Goal: Task Accomplishment & Management: Manage account settings

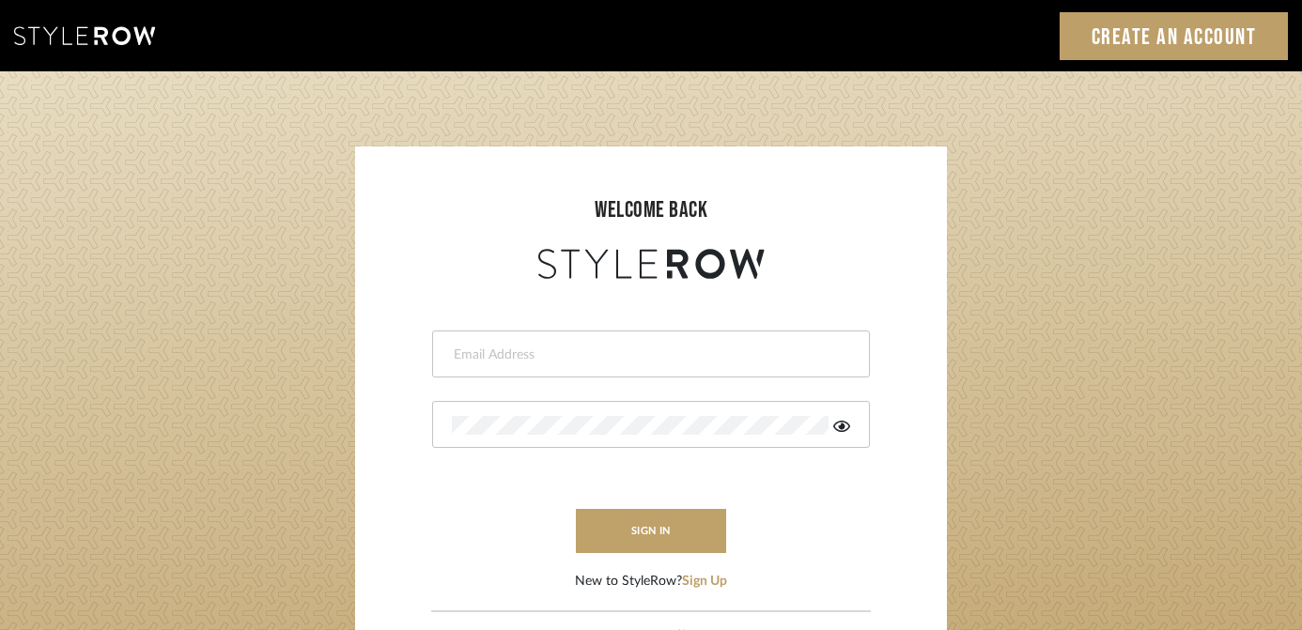
click at [678, 369] on div at bounding box center [651, 354] width 438 height 47
click at [664, 347] on input "email" at bounding box center [648, 355] width 393 height 19
type input "[EMAIL_ADDRESS][DOMAIN_NAME]"
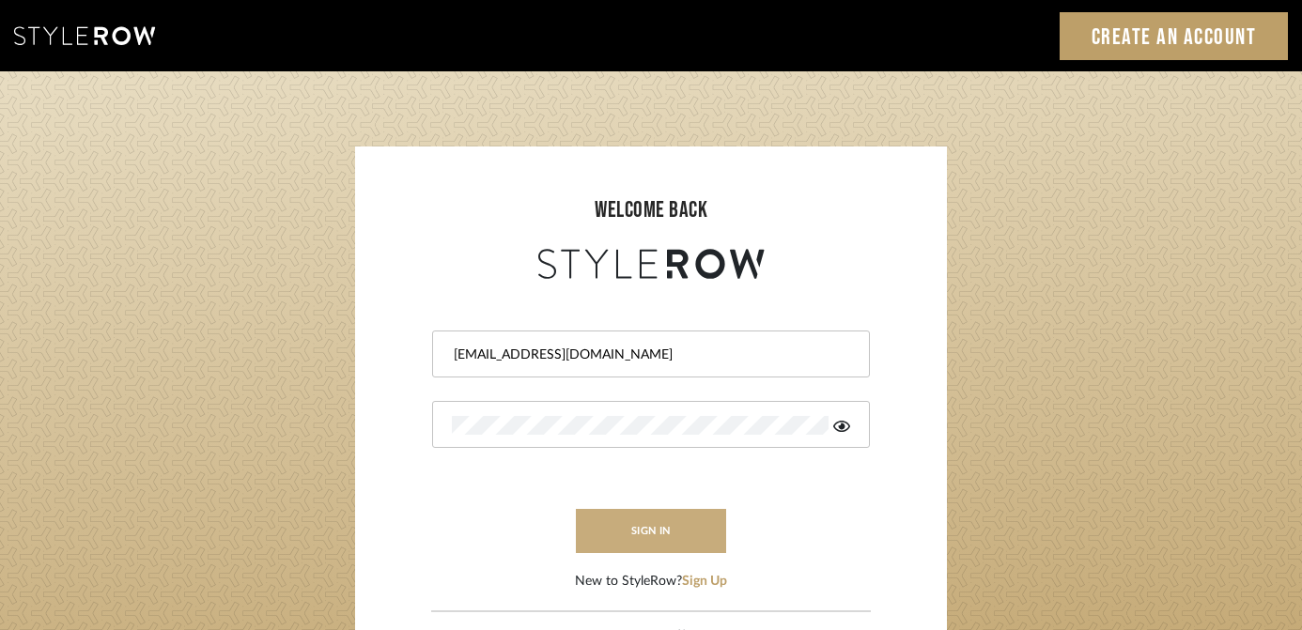
click at [666, 530] on button "sign in" at bounding box center [651, 531] width 150 height 44
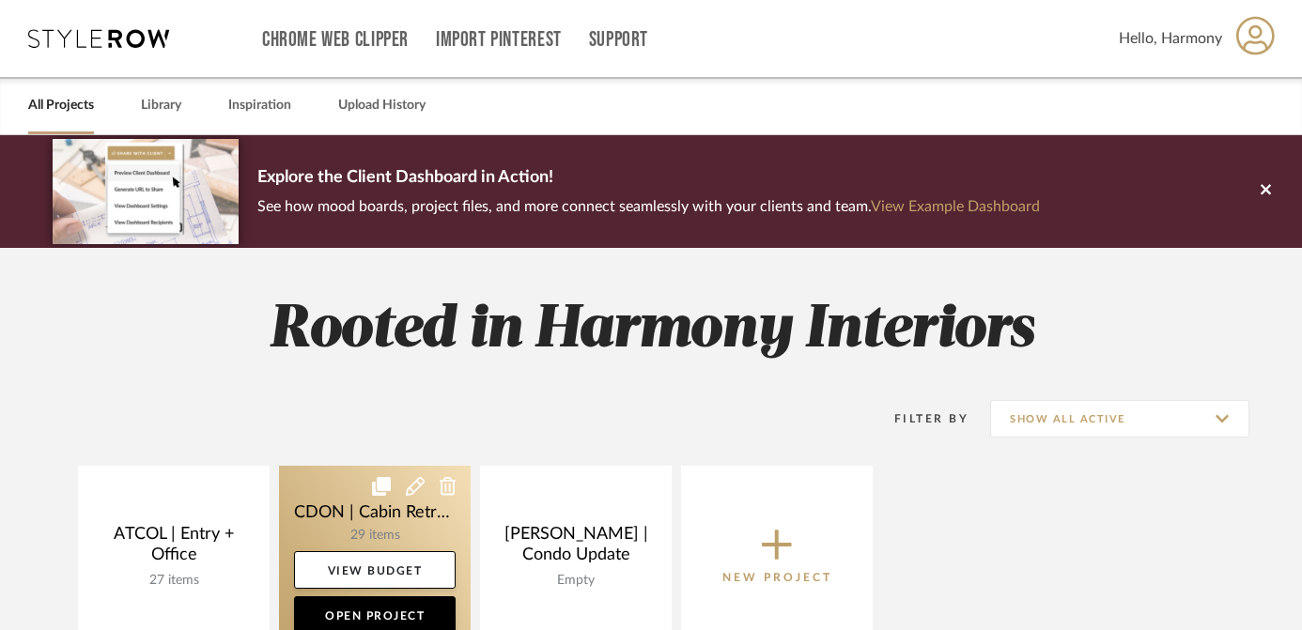
click at [337, 492] on link at bounding box center [375, 556] width 192 height 181
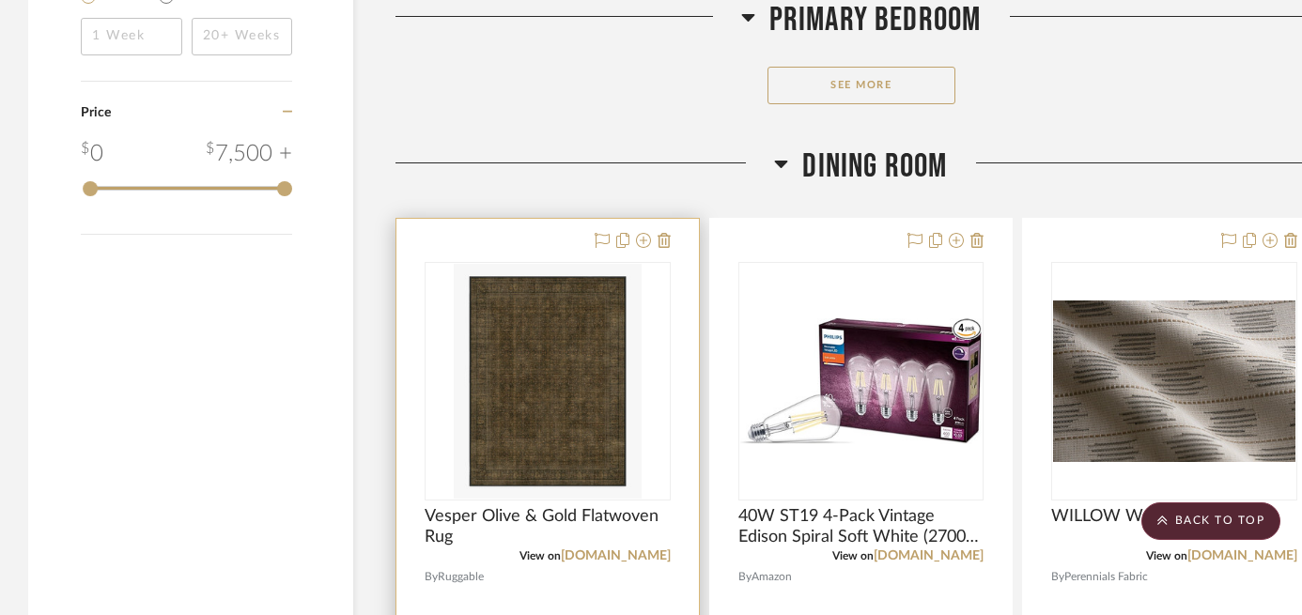
scroll to position [2993, 0]
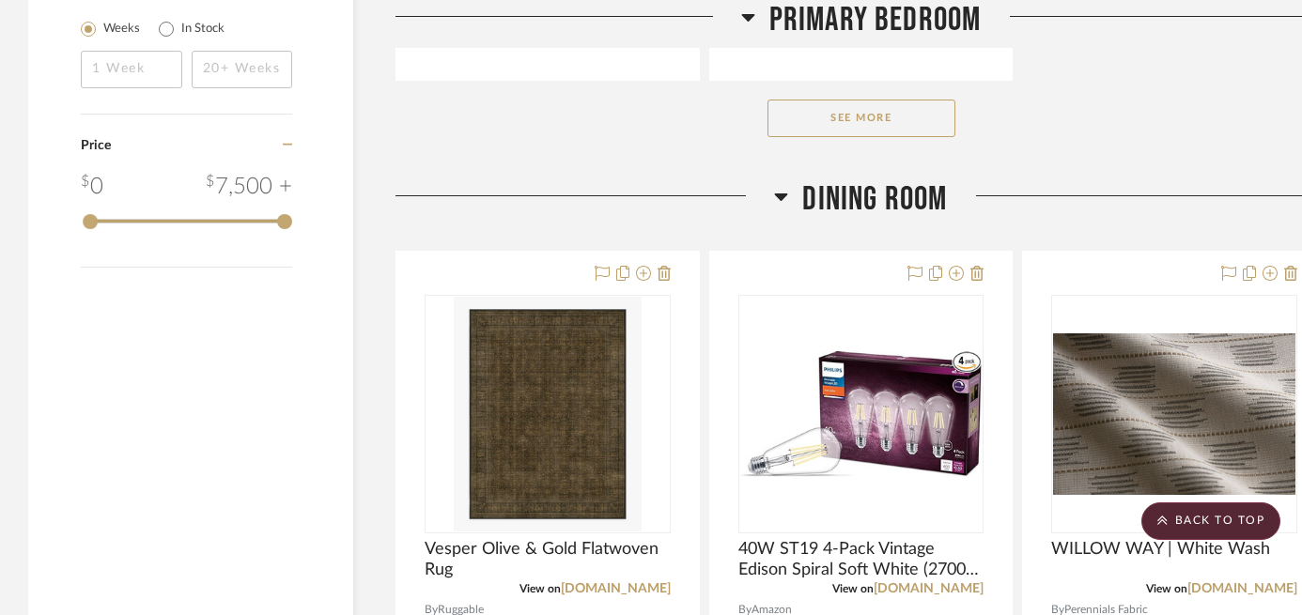
click at [871, 123] on button "See More" at bounding box center [861, 119] width 188 height 38
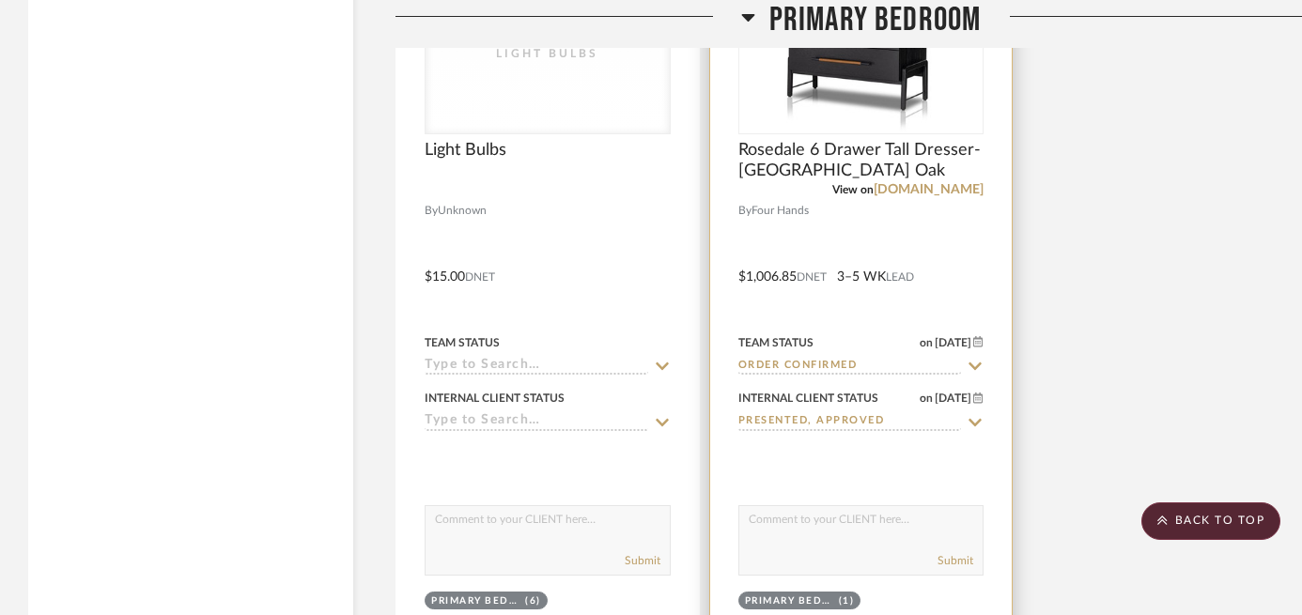
scroll to position [4086, 0]
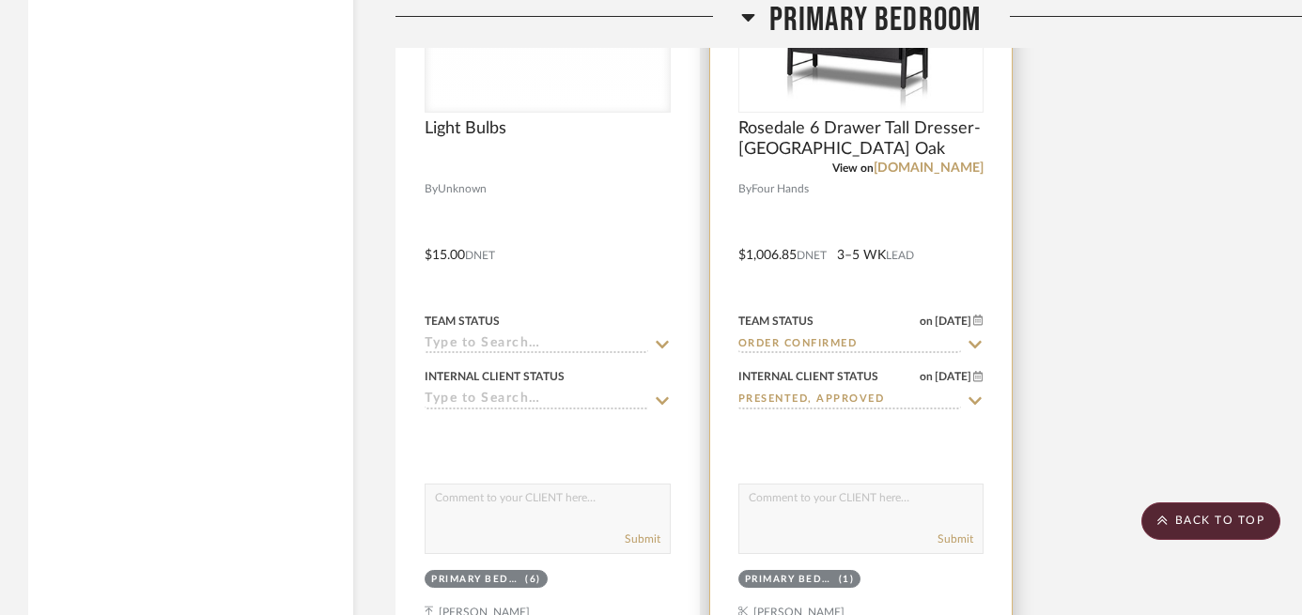
click at [974, 344] on icon at bounding box center [975, 345] width 13 height 8
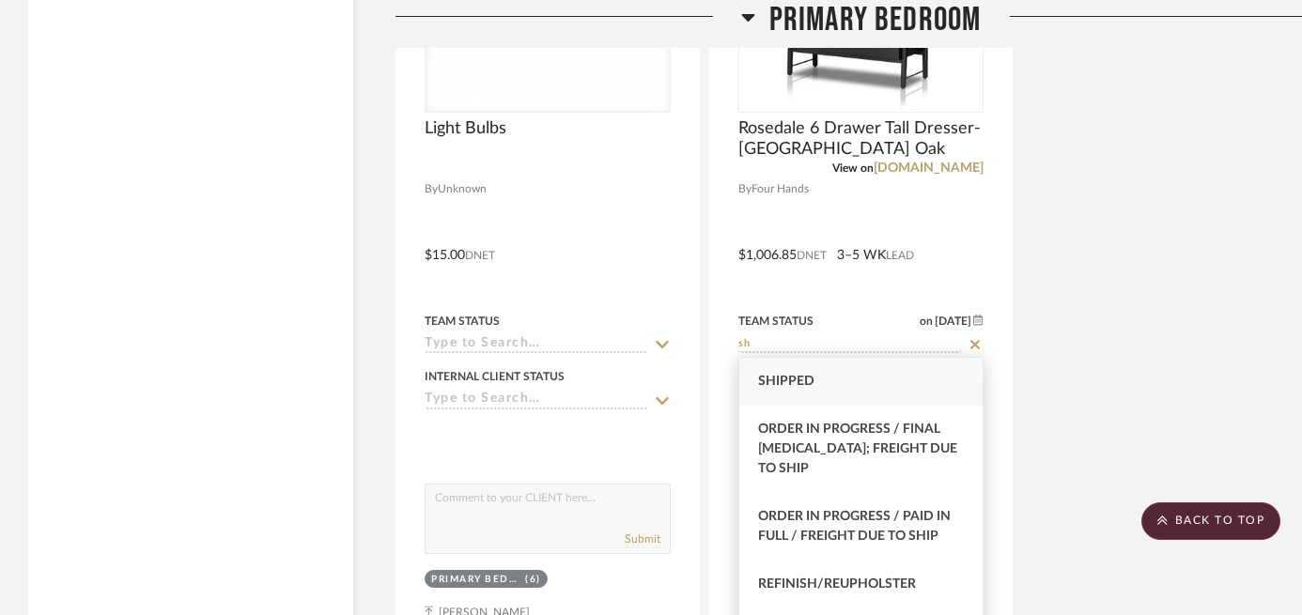
type input "sh"
click at [854, 387] on div "Shipped" at bounding box center [861, 382] width 244 height 48
type input "8/22/2025"
type input "Shipped"
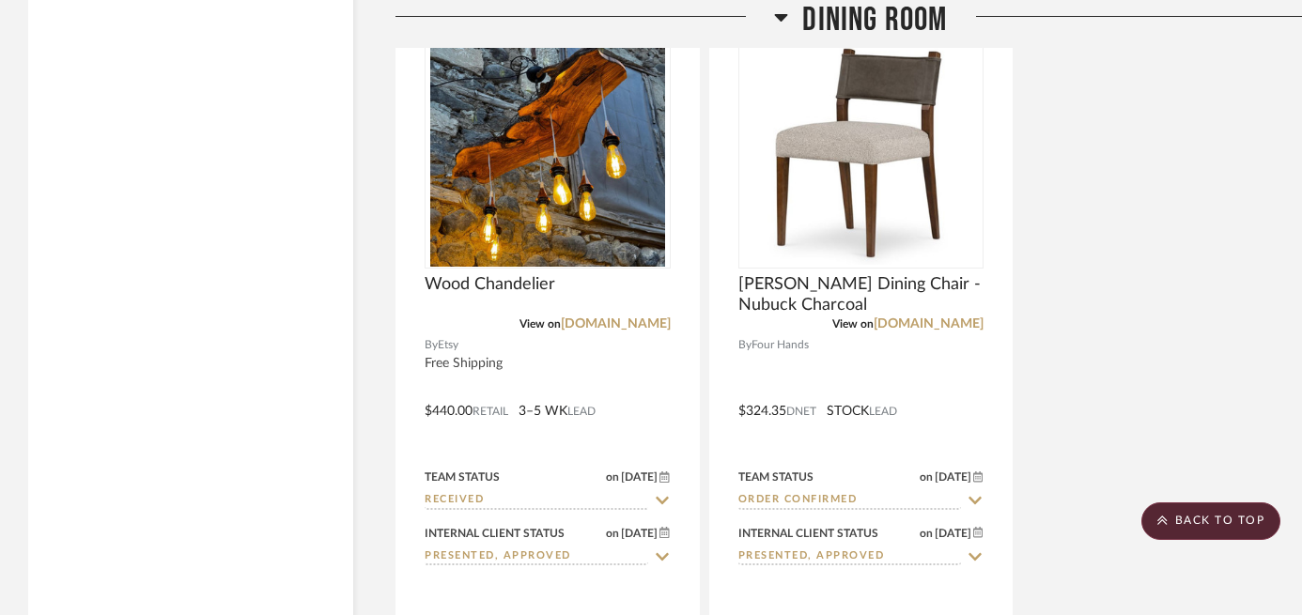
scroll to position [6657, 0]
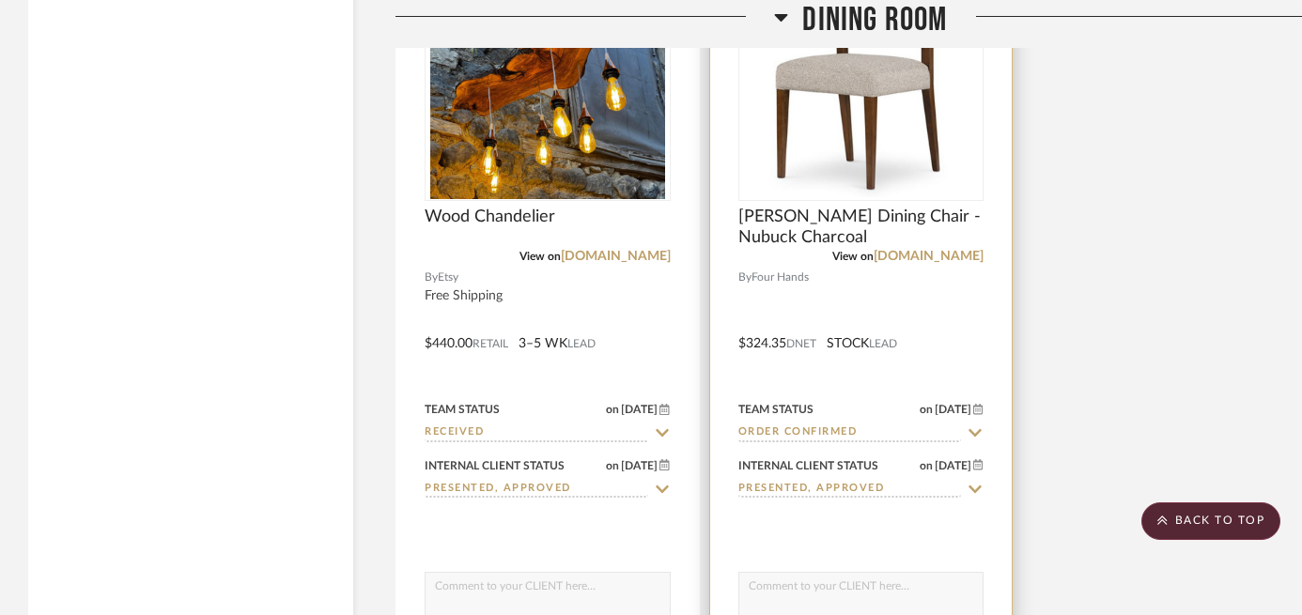
click at [977, 431] on icon at bounding box center [974, 432] width 17 height 15
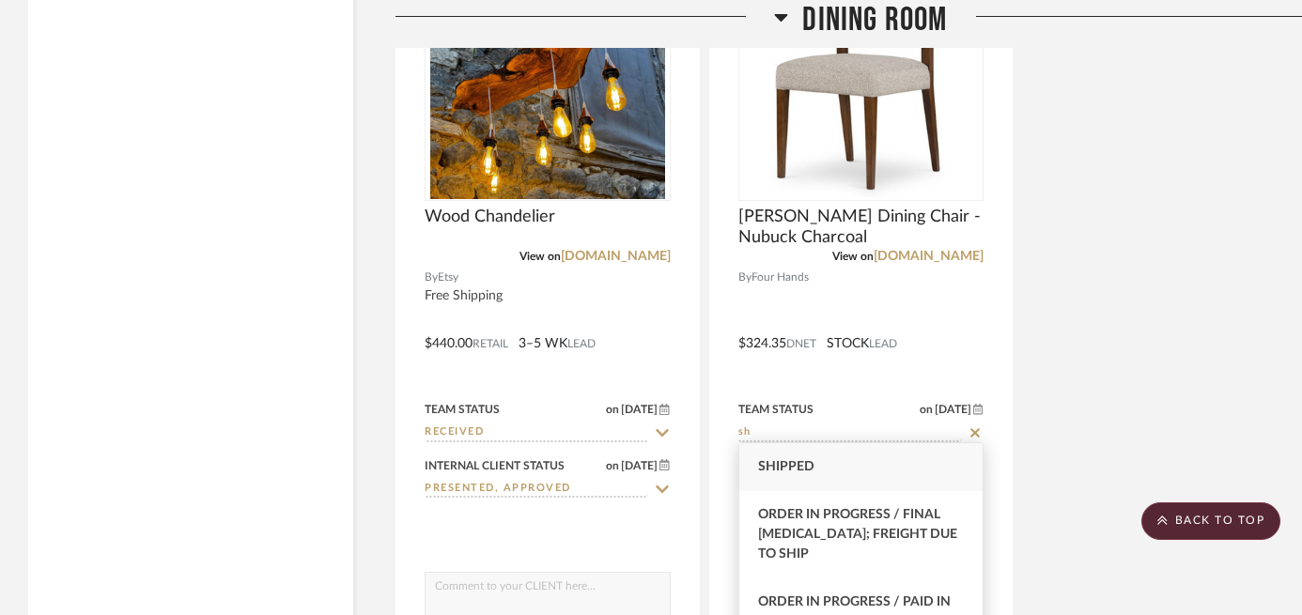
type input "sh"
click at [864, 476] on div "Shipped" at bounding box center [861, 467] width 244 height 48
type input "8/22/2025"
type input "Shipped"
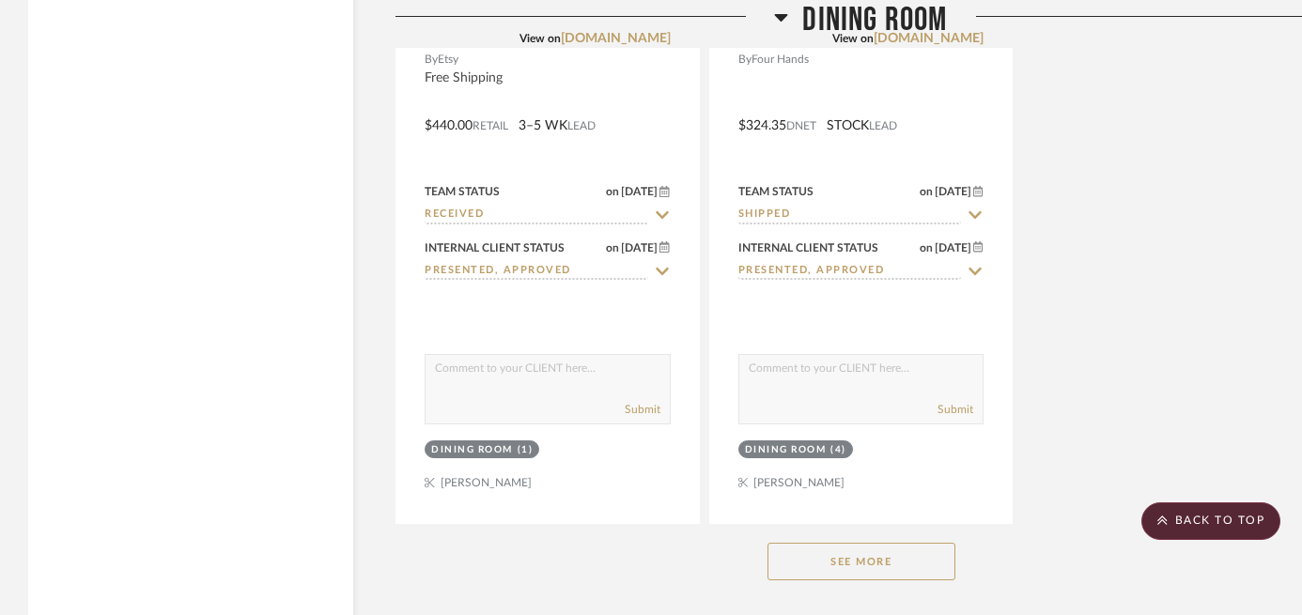
scroll to position [7086, 0]
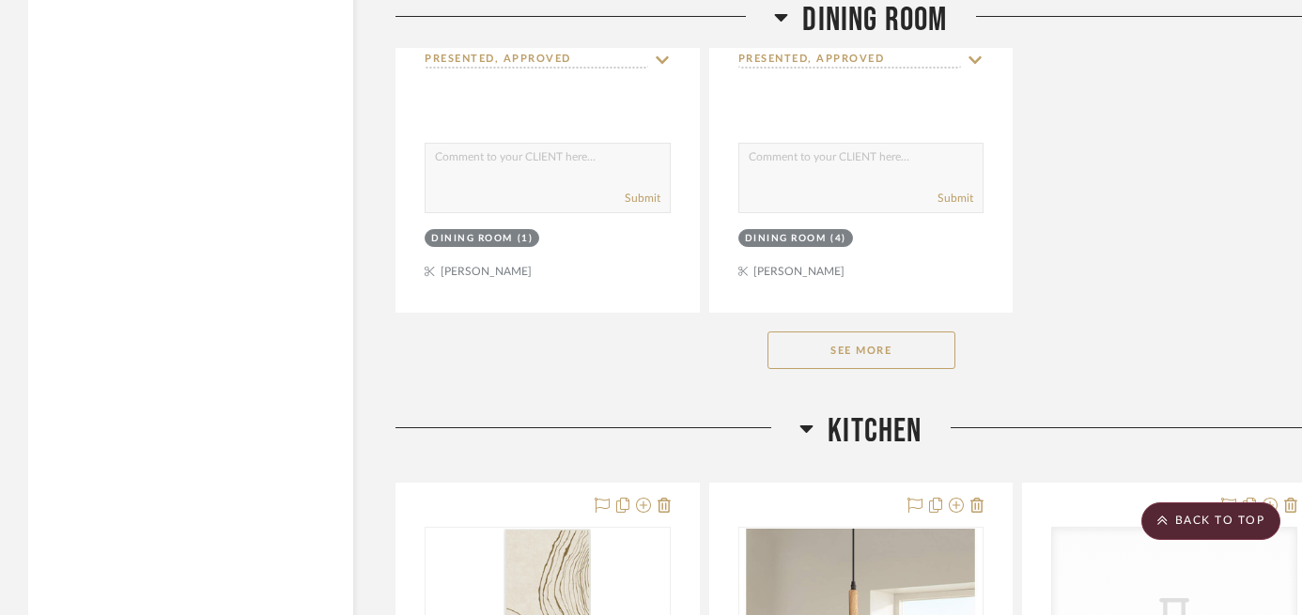
click at [887, 347] on button "See More" at bounding box center [861, 350] width 188 height 38
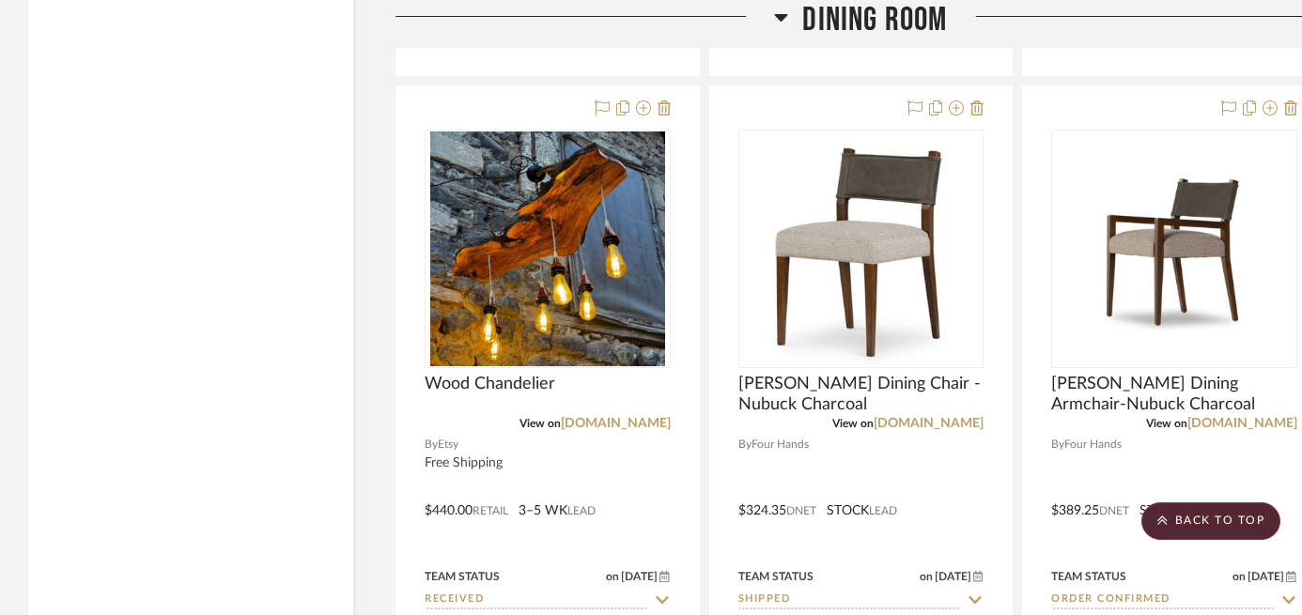
scroll to position [6488, 0]
